Goal: Use online tool/utility

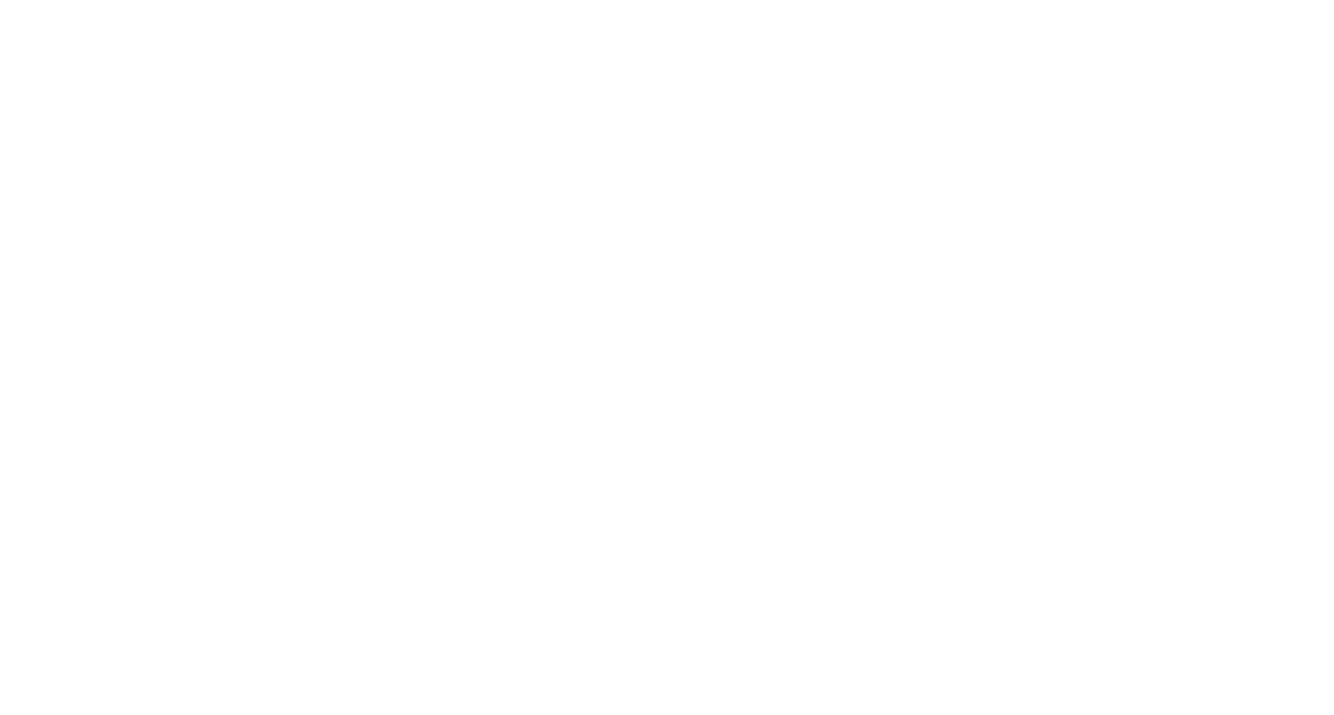
click at [679, 249] on div at bounding box center [667, 357] width 1334 height 715
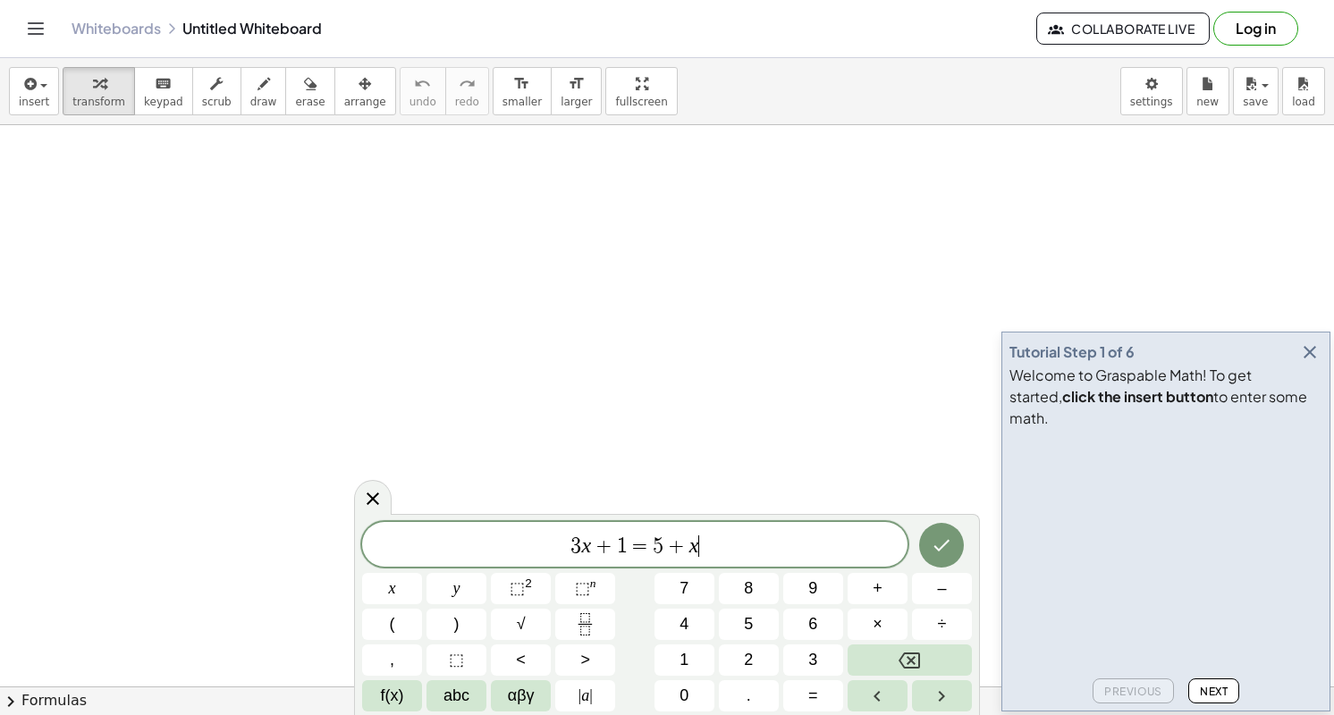
click at [686, 518] on div "3 x + 1 = 5 + x ​ x y ⬚ 2 ⬚ n 7 8 9 + – ( ) √ 4 5 6 × ÷ , ⬚ < > 1 2 3 f(x) abc …" at bounding box center [667, 614] width 626 height 201
drag, startPoint x: 714, startPoint y: 559, endPoint x: 554, endPoint y: 564, distance: 160.2
click at [554, 564] on div "******** 3 x + 1 = 5 + x" at bounding box center [634, 544] width 545 height 45
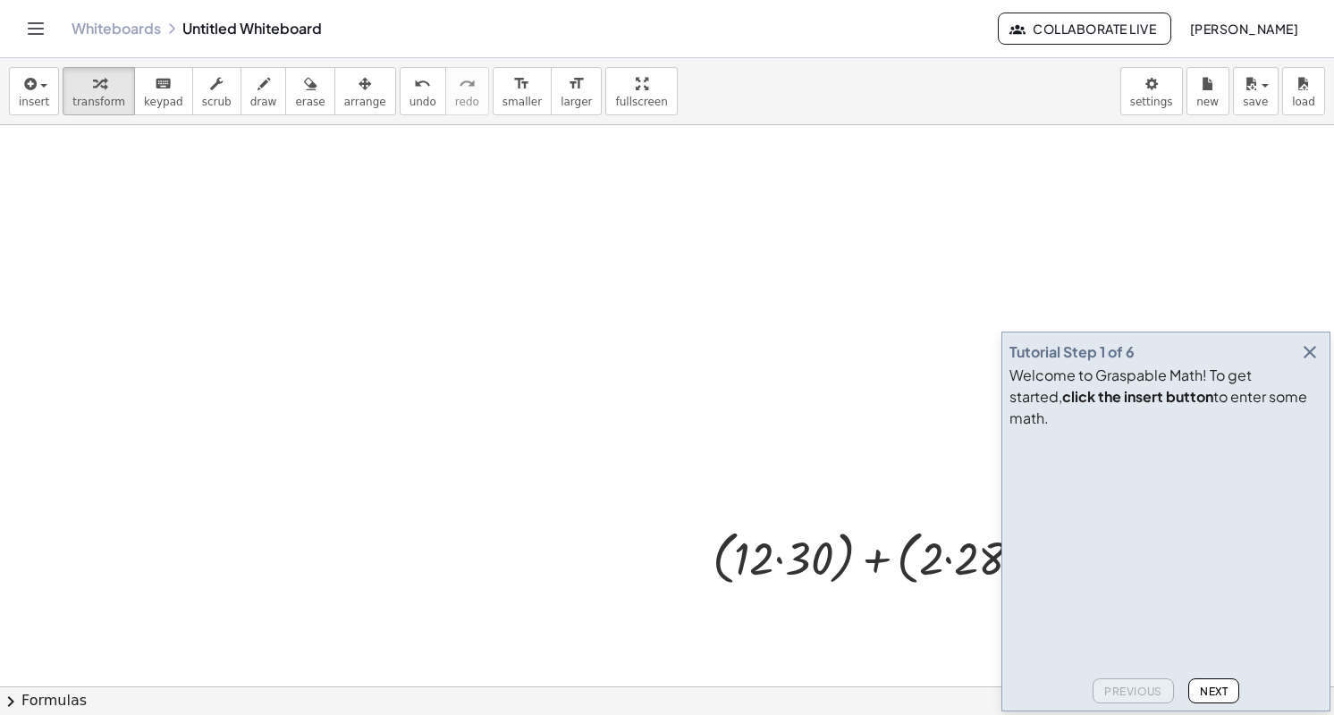
drag, startPoint x: 815, startPoint y: 443, endPoint x: 661, endPoint y: 397, distance: 160.4
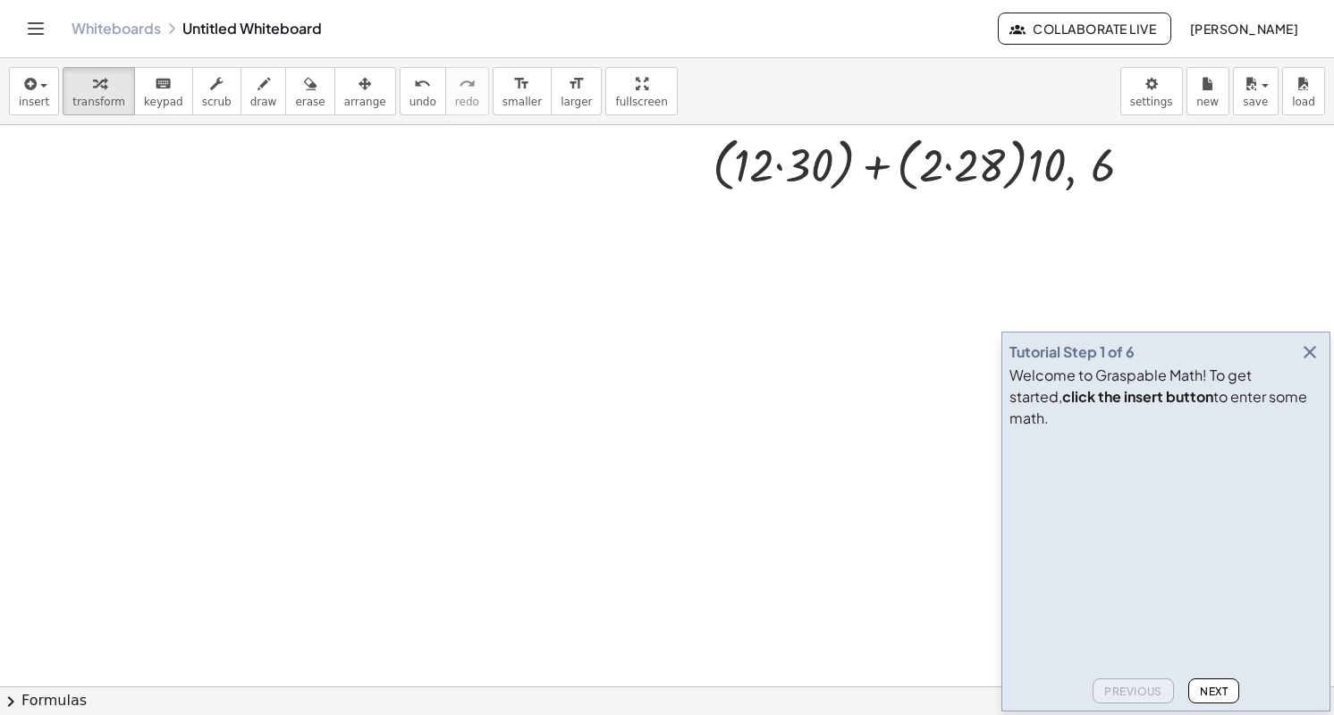
scroll to position [395, 0]
click at [779, 159] on div at bounding box center [930, 162] width 452 height 68
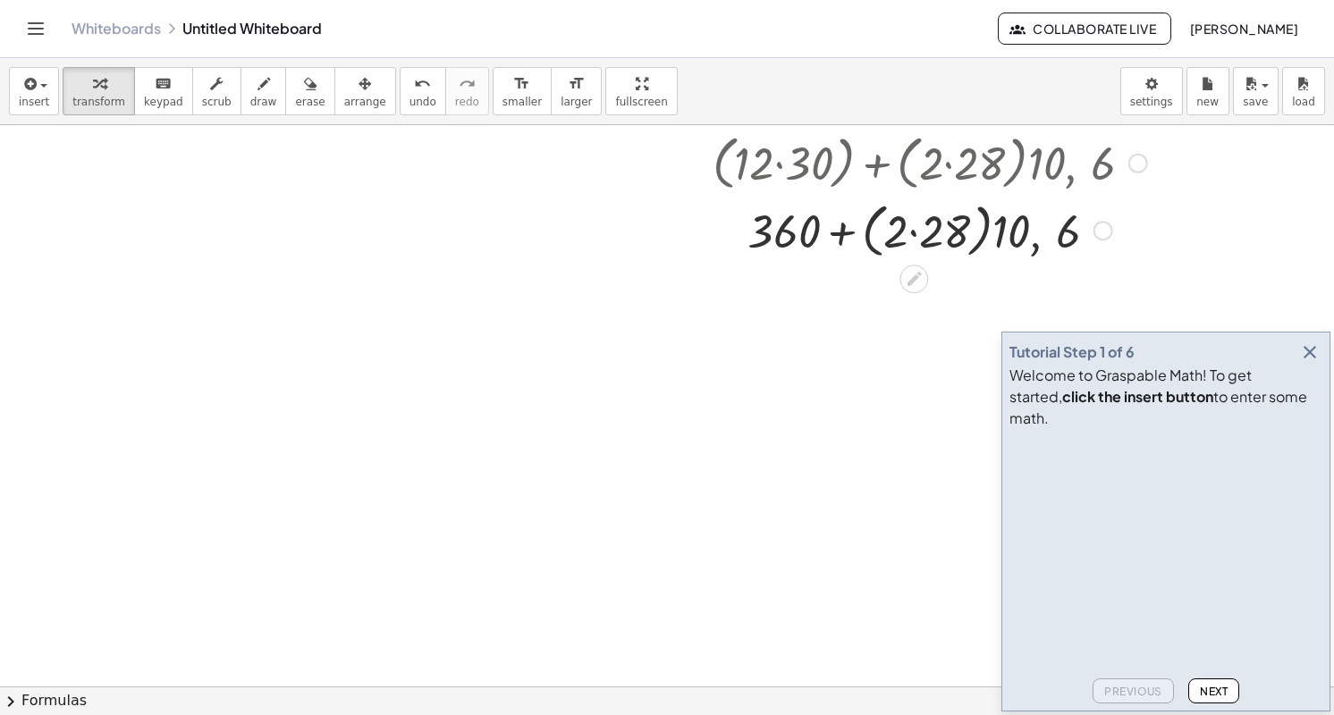
click at [916, 237] on div at bounding box center [930, 229] width 452 height 68
click at [883, 233] on div at bounding box center [930, 229] width 452 height 61
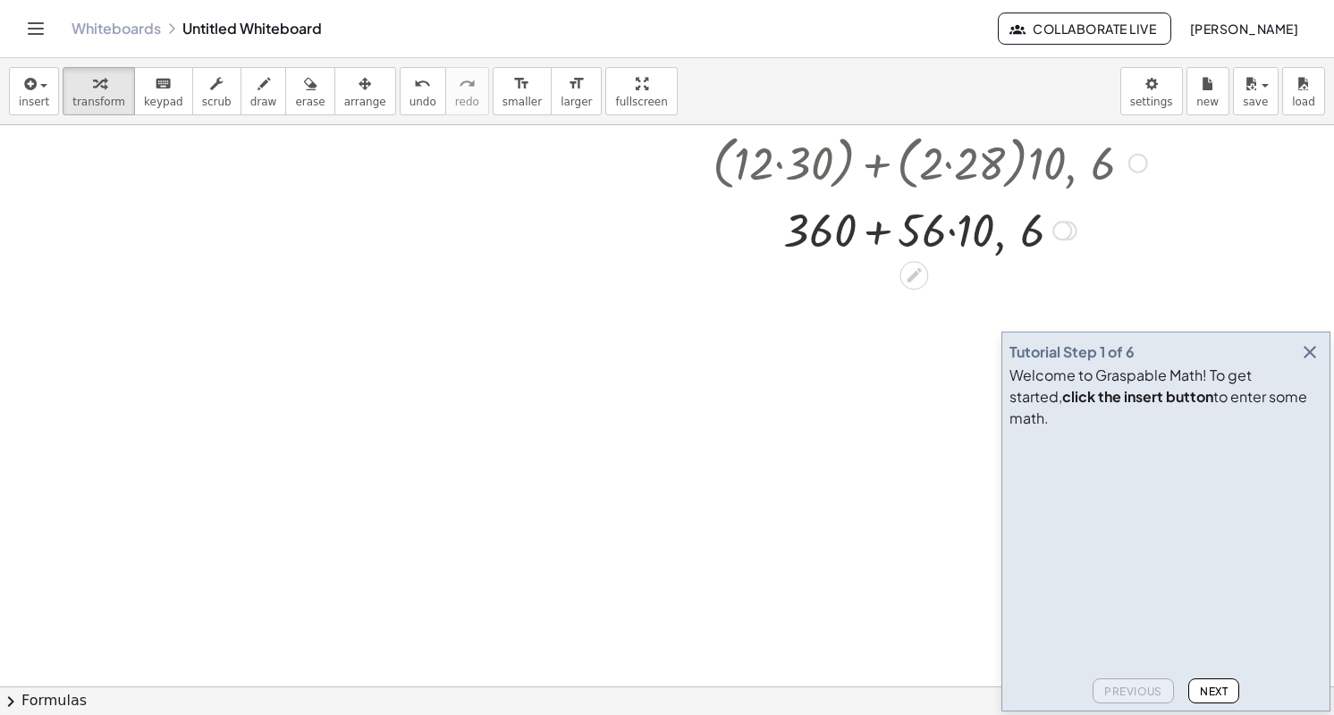
click at [883, 233] on div at bounding box center [930, 229] width 452 height 61
click at [954, 246] on div at bounding box center [930, 229] width 452 height 61
click at [989, 241] on div at bounding box center [930, 229] width 452 height 61
click at [861, 236] on div at bounding box center [930, 229] width 452 height 61
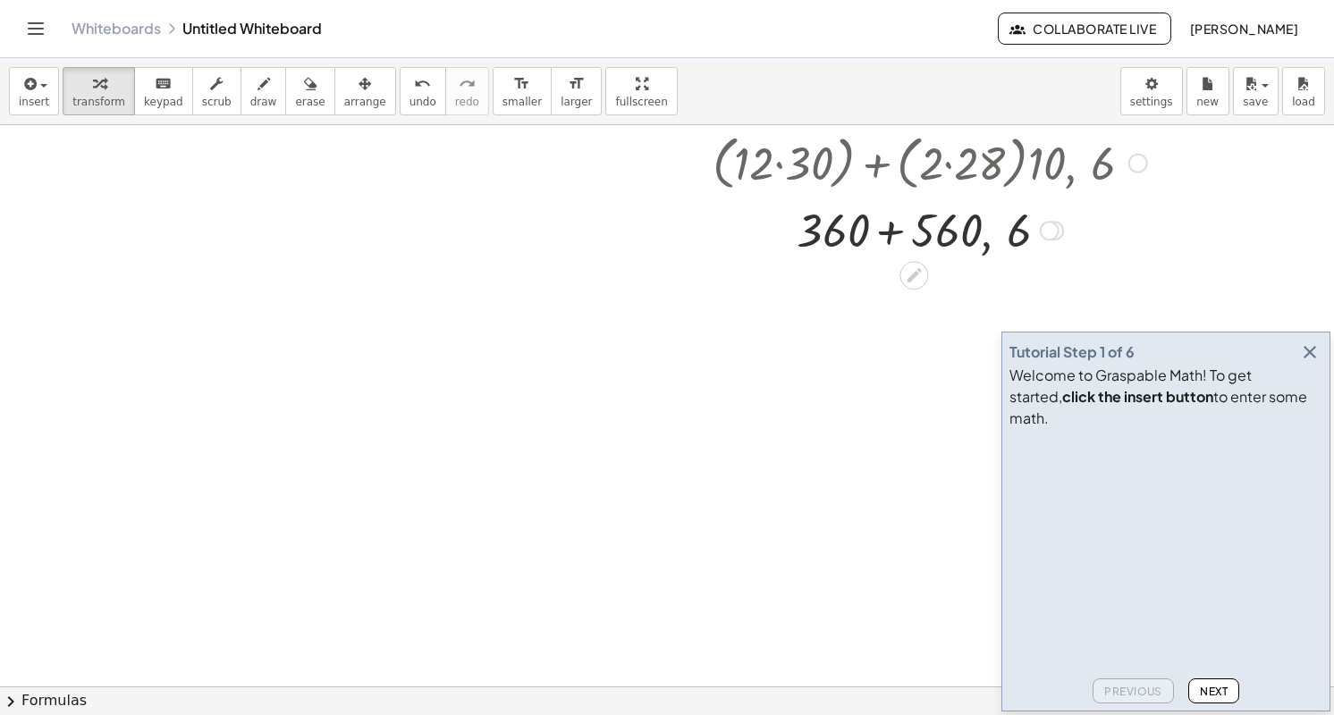
click at [874, 240] on div at bounding box center [930, 229] width 452 height 61
click at [886, 237] on div at bounding box center [930, 229] width 452 height 61
